Goal: Task Accomplishment & Management: Manage account settings

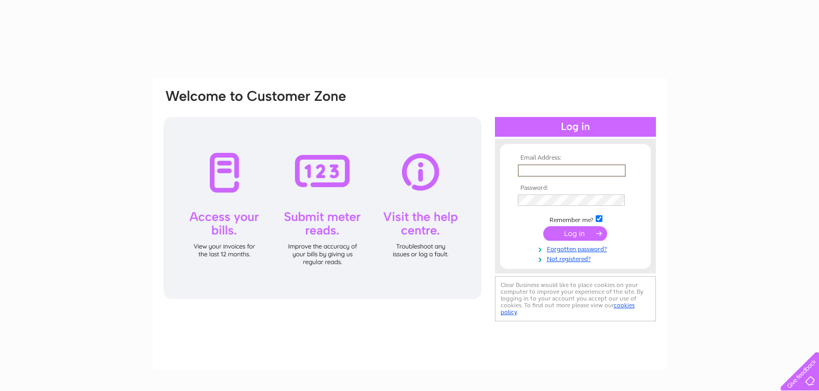
click at [547, 169] on input "text" at bounding box center [572, 170] width 108 height 12
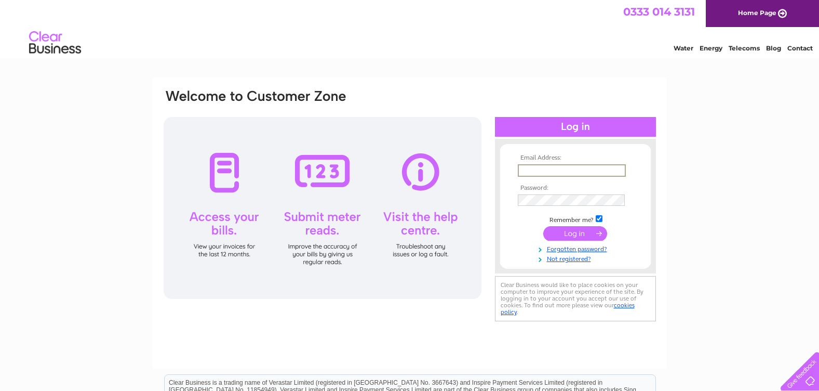
type input "[PERSON_NAME][EMAIL_ADDRESS][DOMAIN_NAME]"
click at [595, 231] on input "submit" at bounding box center [575, 233] width 64 height 15
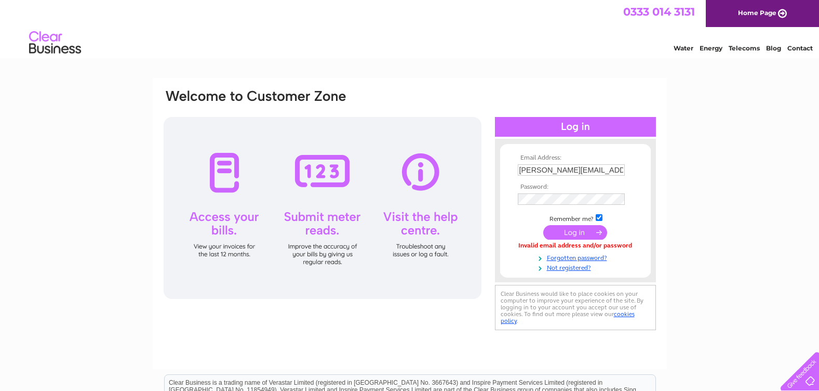
click at [569, 231] on input "submit" at bounding box center [575, 232] width 64 height 15
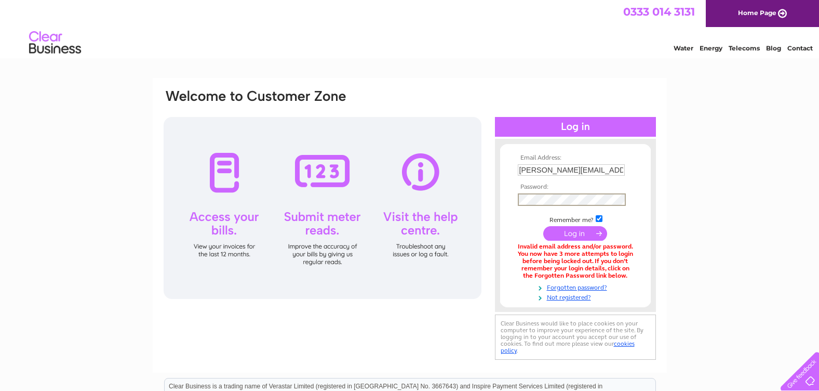
click at [575, 230] on input "submit" at bounding box center [575, 233] width 64 height 15
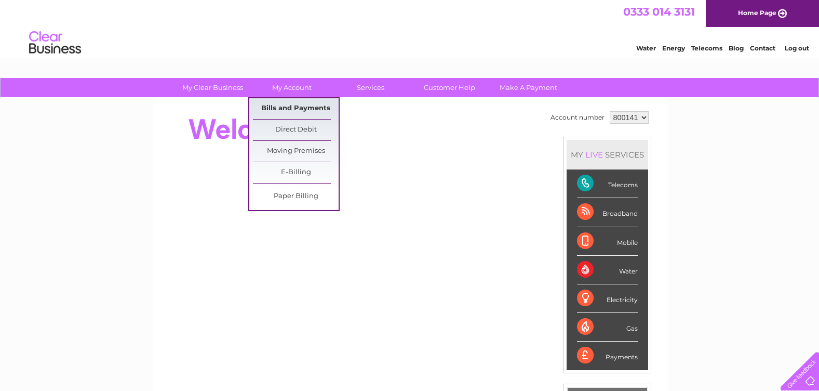
click at [293, 104] on link "Bills and Payments" at bounding box center [296, 108] width 86 height 21
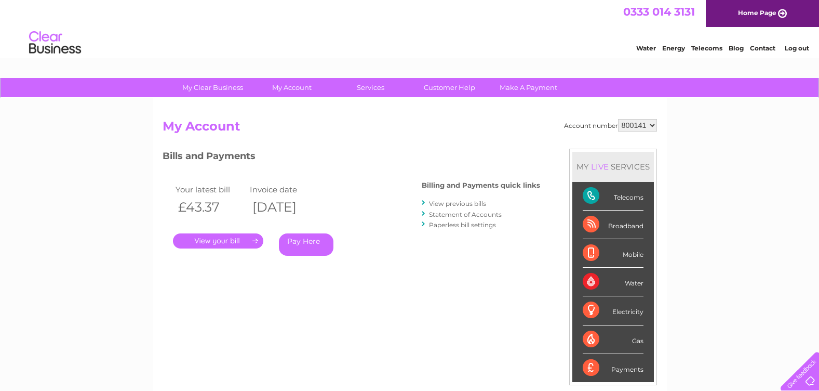
click at [231, 239] on link "." at bounding box center [218, 240] width 90 height 15
click at [465, 203] on link "View previous bills" at bounding box center [457, 204] width 57 height 8
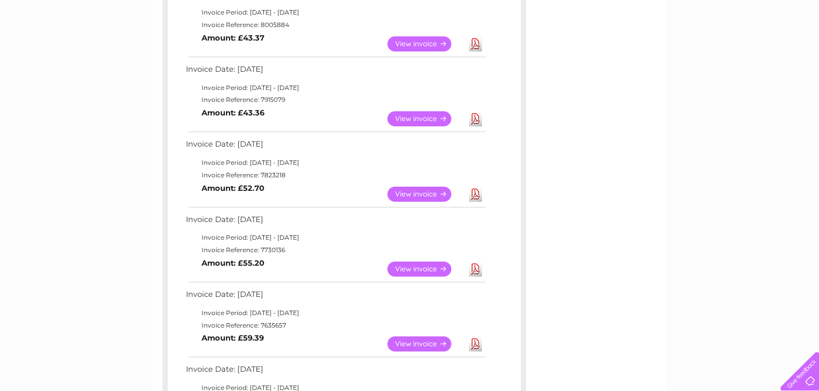
scroll to position [156, 0]
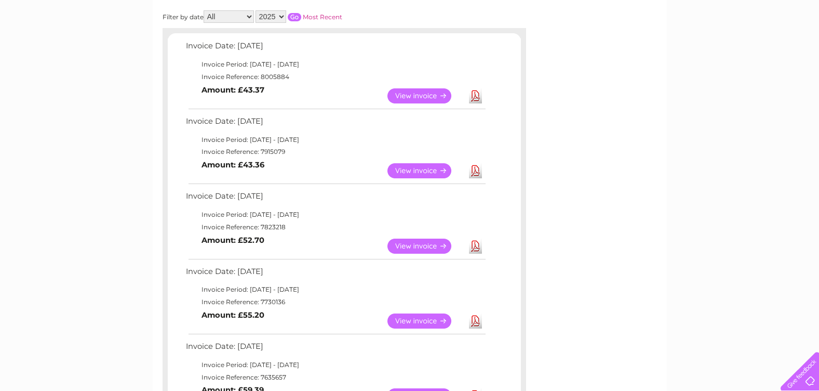
click at [415, 245] on link "View" at bounding box center [426, 245] width 76 height 15
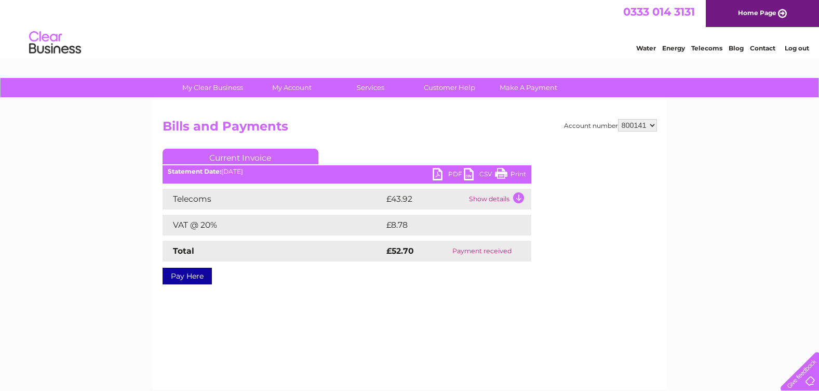
click at [435, 173] on link "PDF" at bounding box center [448, 175] width 31 height 15
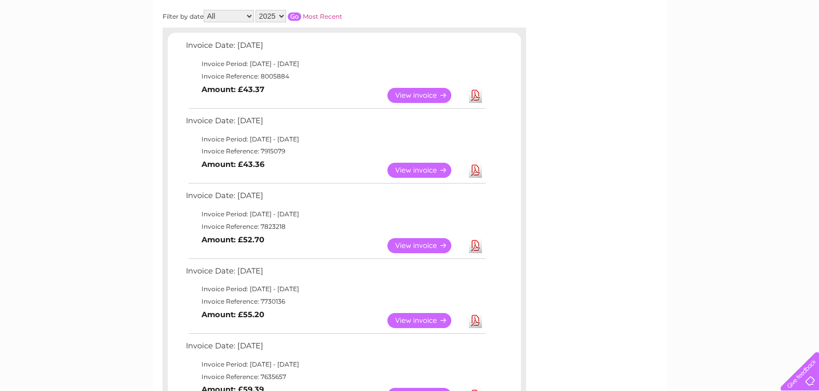
click at [474, 168] on link "Download" at bounding box center [475, 170] width 13 height 15
click at [476, 95] on link "Download" at bounding box center [475, 95] width 13 height 15
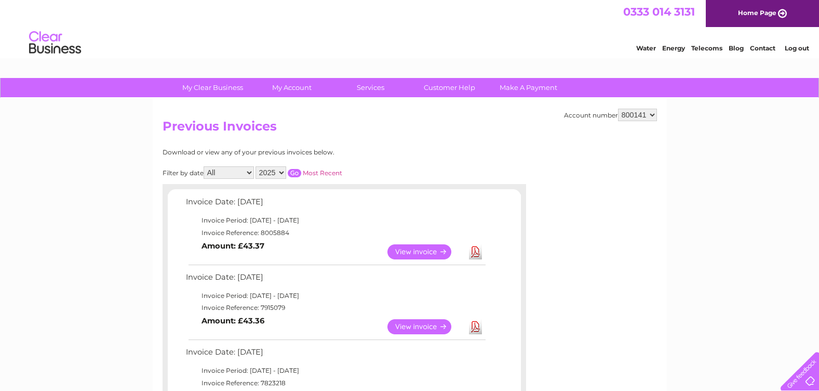
click at [800, 46] on link "Log out" at bounding box center [797, 48] width 24 height 8
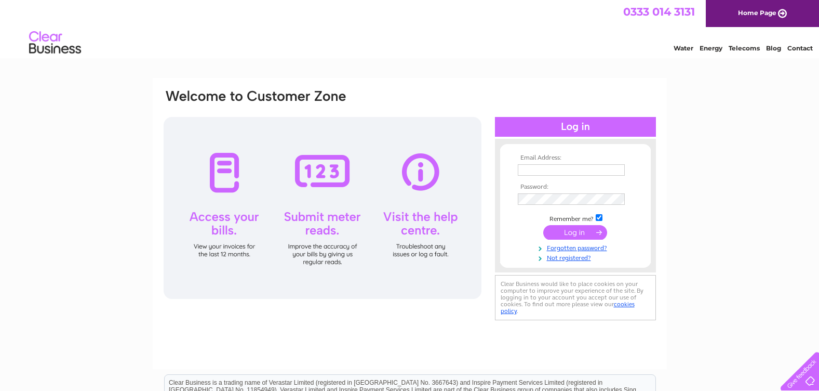
drag, startPoint x: 747, startPoint y: 0, endPoint x: 744, endPoint y: 119, distance: 119.0
click at [744, 119] on div "Email Address: Password:" at bounding box center [409, 312] width 819 height 469
